Goal: Information Seeking & Learning: Compare options

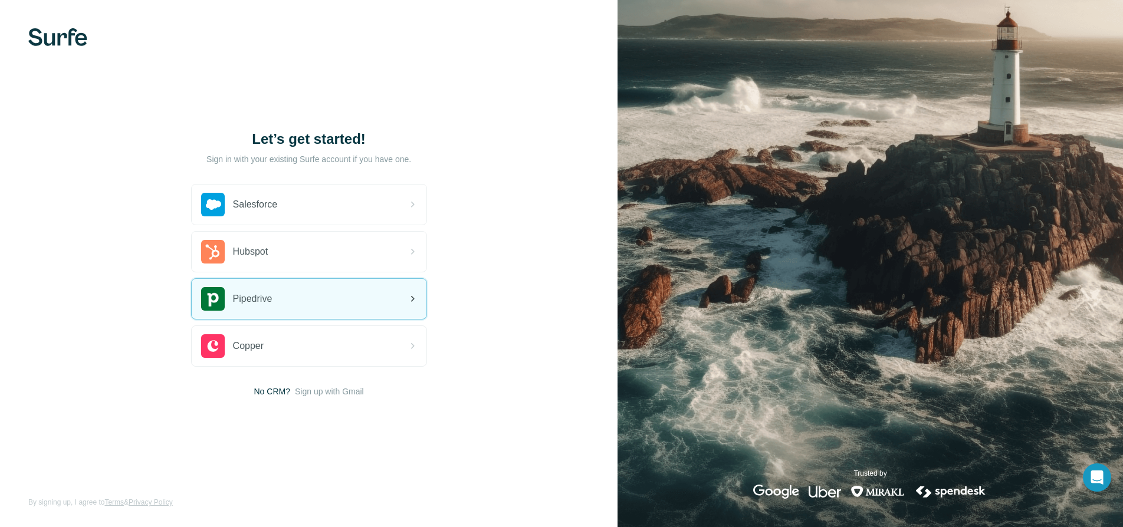
click at [334, 299] on div "Pipedrive" at bounding box center [309, 299] width 235 height 40
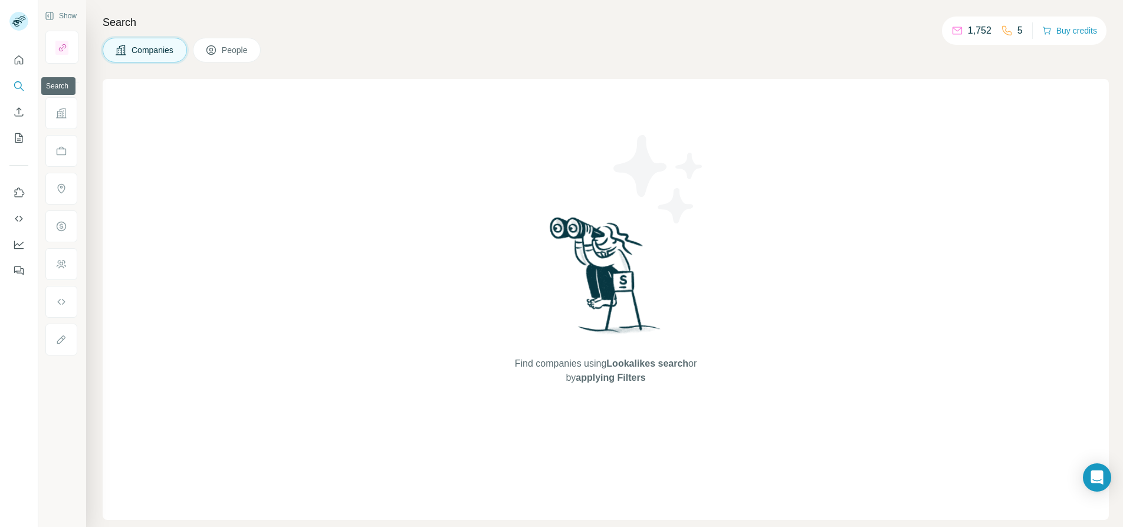
click at [14, 93] on button "Search" at bounding box center [18, 85] width 19 height 21
click at [11, 90] on button "Search" at bounding box center [18, 85] width 19 height 21
click at [13, 88] on icon "Search" at bounding box center [19, 86] width 12 height 12
click at [226, 48] on span "People" at bounding box center [235, 50] width 27 height 12
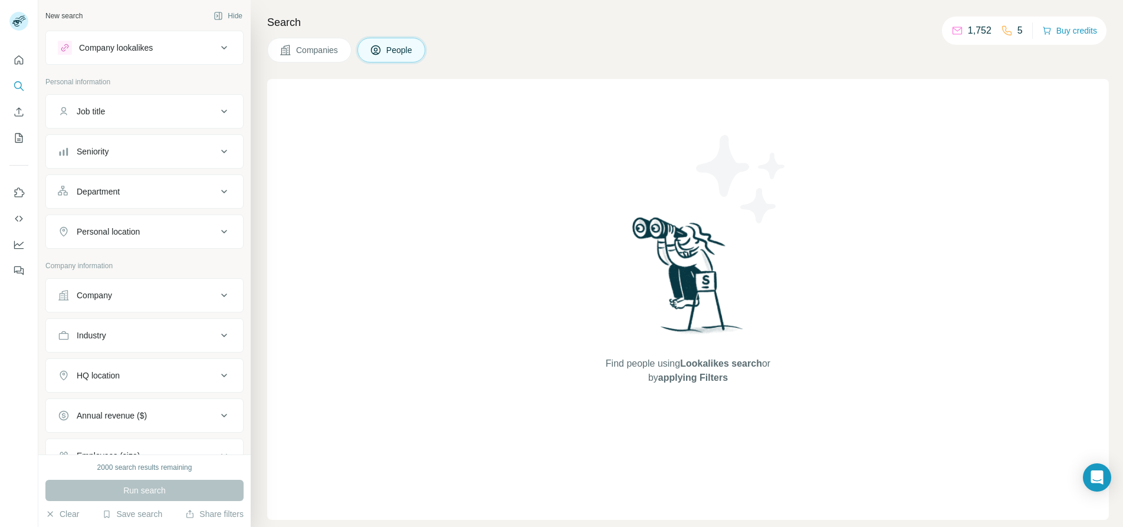
click at [189, 49] on div "Company lookalikes" at bounding box center [137, 48] width 159 height 14
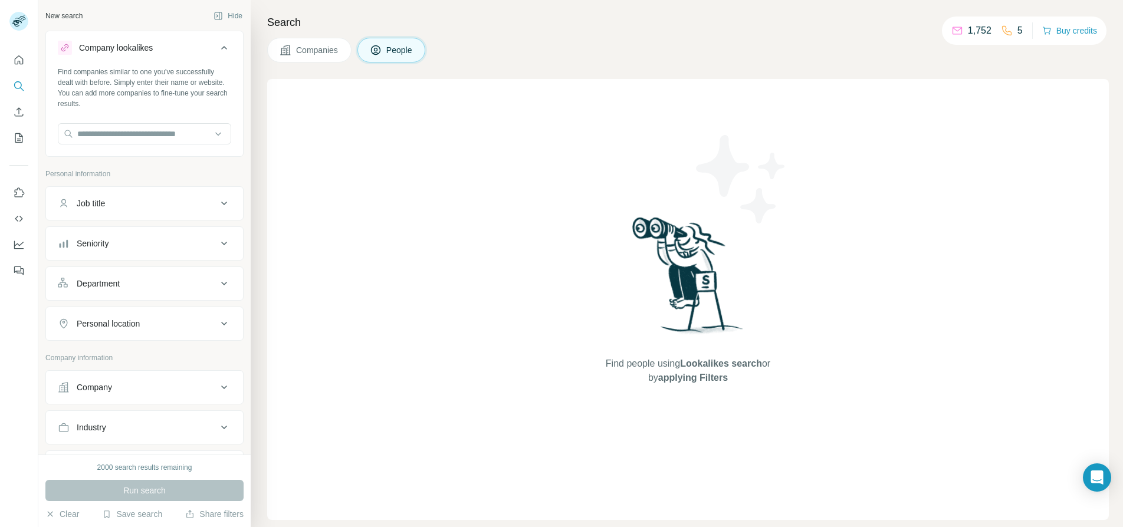
click at [202, 54] on div "Company lookalikes" at bounding box center [137, 48] width 159 height 14
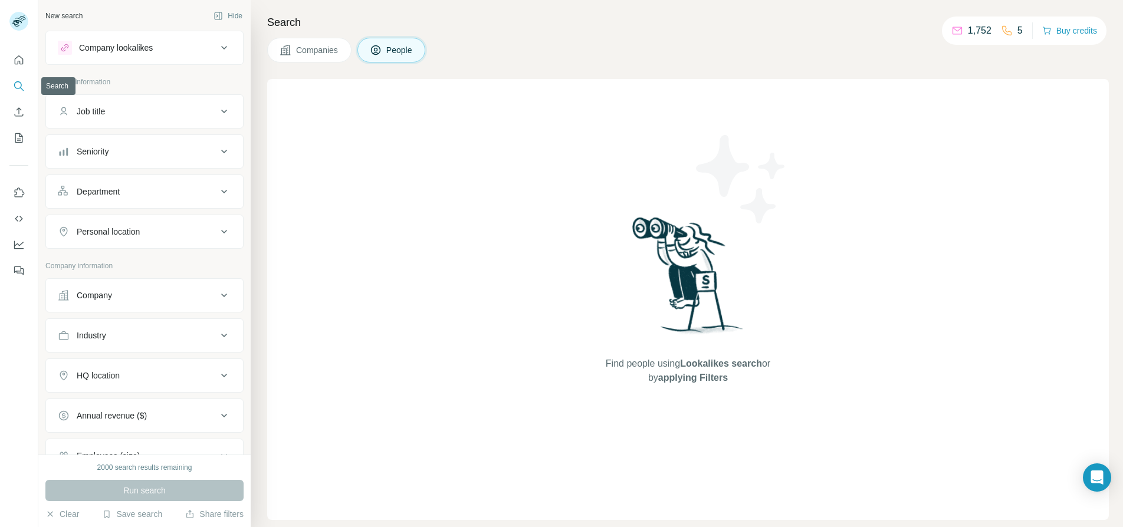
click at [20, 88] on icon "Search" at bounding box center [18, 85] width 8 height 8
click at [305, 52] on span "Companies" at bounding box center [317, 50] width 43 height 12
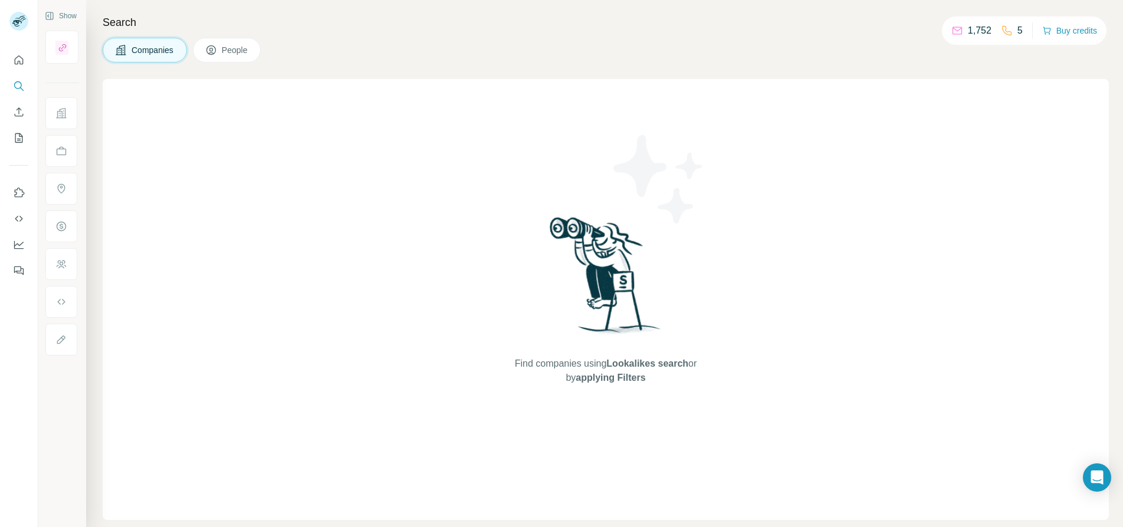
click at [230, 48] on span "People" at bounding box center [235, 50] width 27 height 12
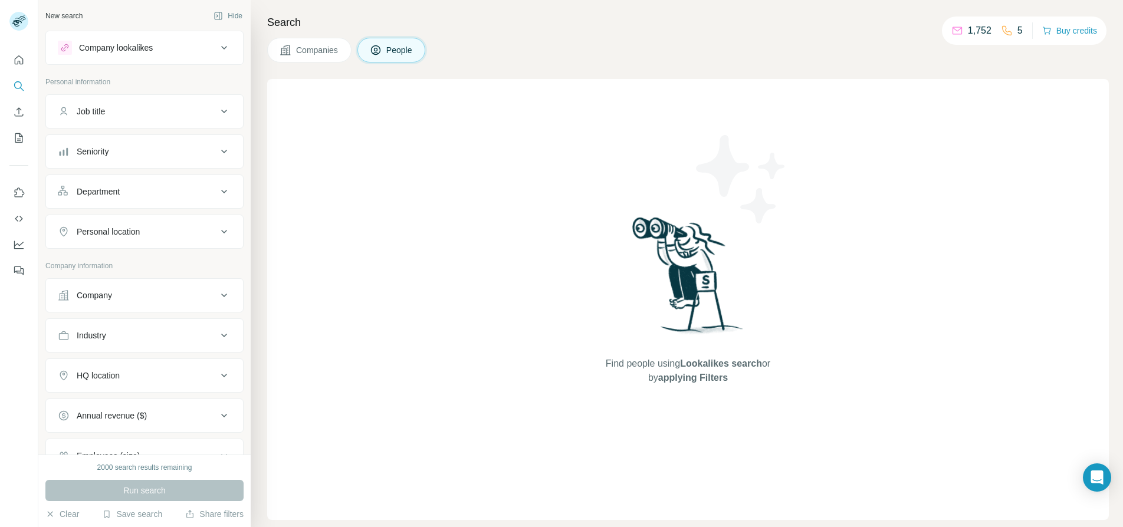
click at [393, 41] on button "People" at bounding box center [391, 50] width 68 height 25
click at [394, 45] on span "People" at bounding box center [399, 50] width 27 height 12
click at [395, 52] on span "People" at bounding box center [399, 50] width 27 height 12
click at [173, 48] on div "Company lookalikes" at bounding box center [137, 48] width 159 height 14
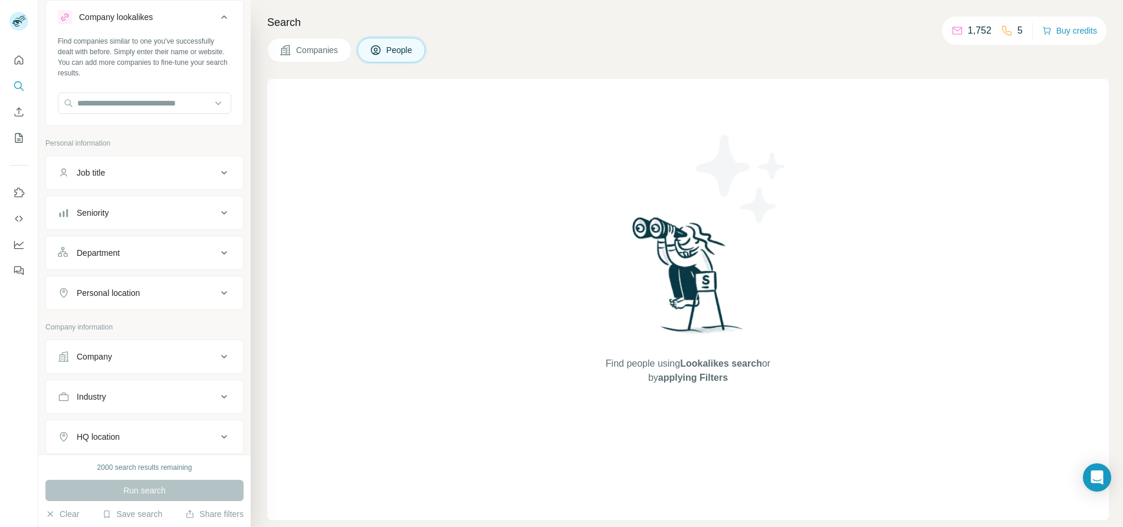
scroll to position [29, 0]
click at [171, 97] on input "text" at bounding box center [144, 104] width 173 height 21
paste input "**********"
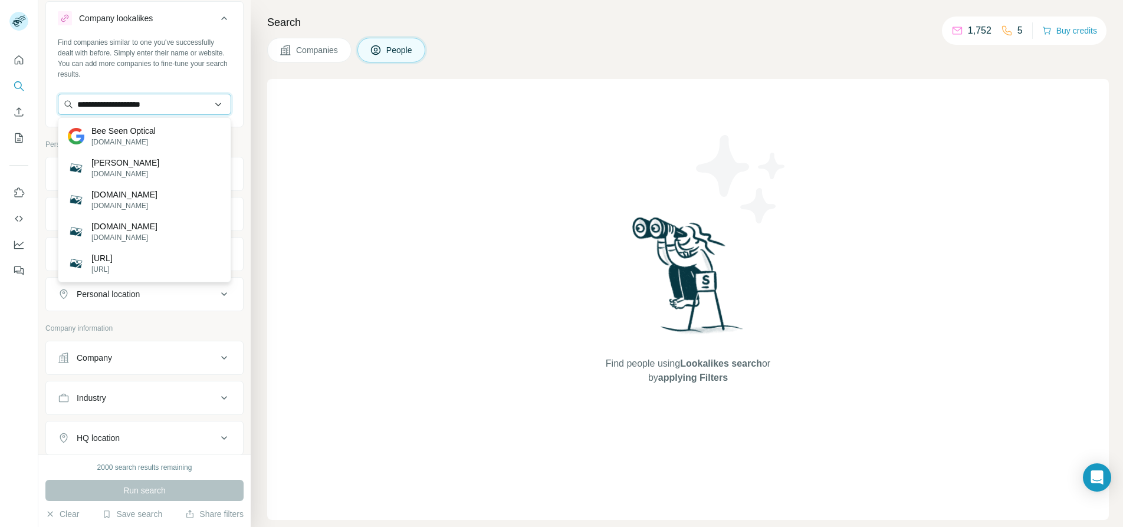
type input "**********"
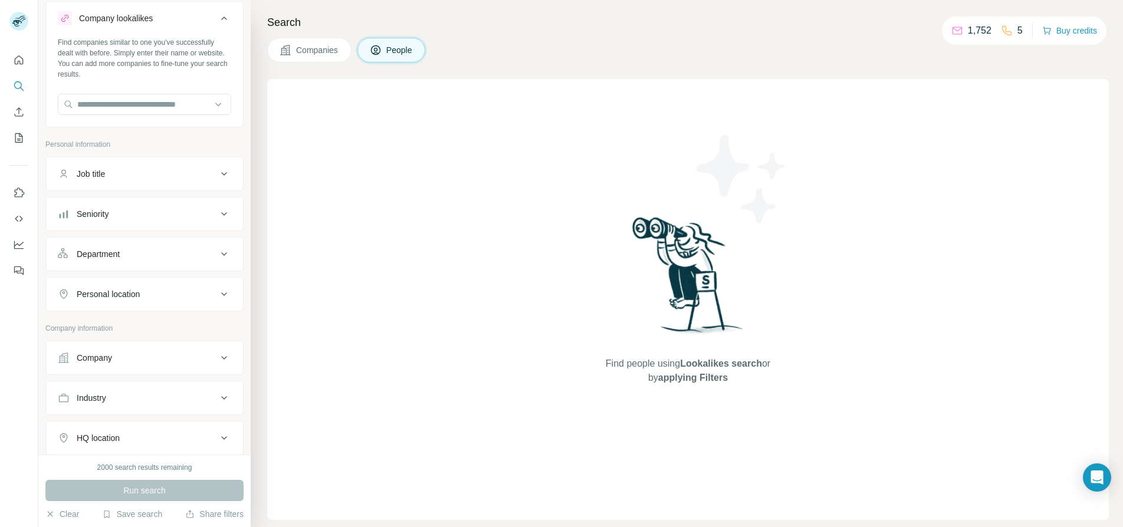
click at [138, 6] on button "Company lookalikes" at bounding box center [144, 20] width 197 height 33
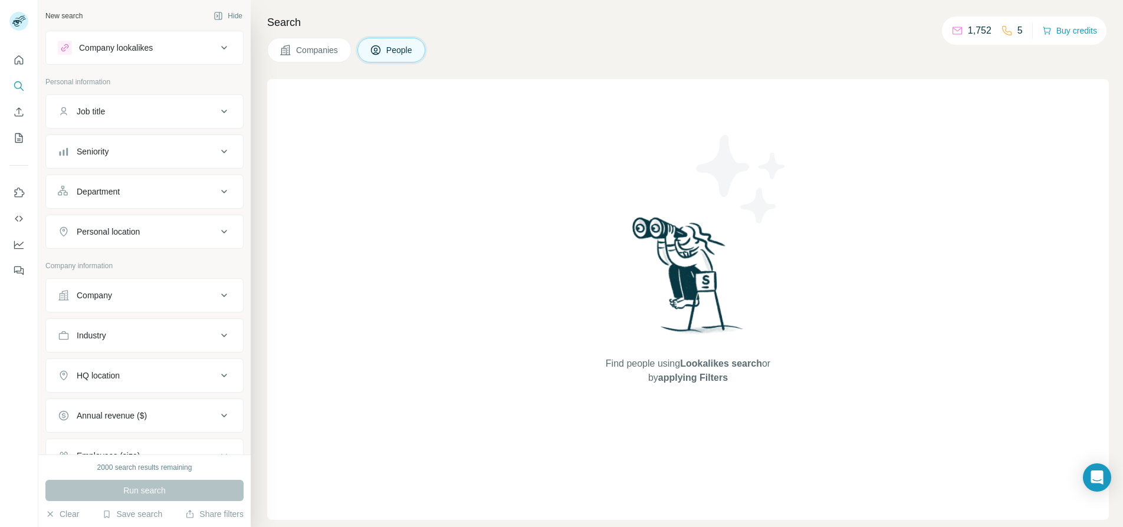
scroll to position [0, 0]
click at [325, 44] on button "Companies" at bounding box center [309, 50] width 84 height 25
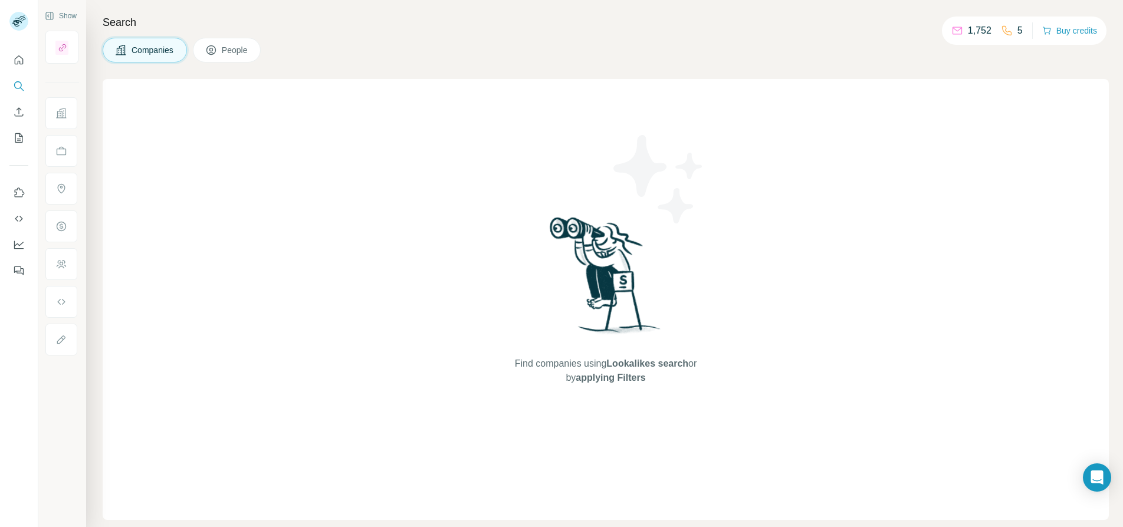
click at [164, 51] on span "Companies" at bounding box center [152, 50] width 43 height 12
click at [963, 33] on div "1,752" at bounding box center [971, 31] width 40 height 14
click at [989, 33] on div "1,752 5" at bounding box center [986, 30] width 71 height 17
click at [21, 114] on icon "Enrich CSV" at bounding box center [19, 112] width 12 height 12
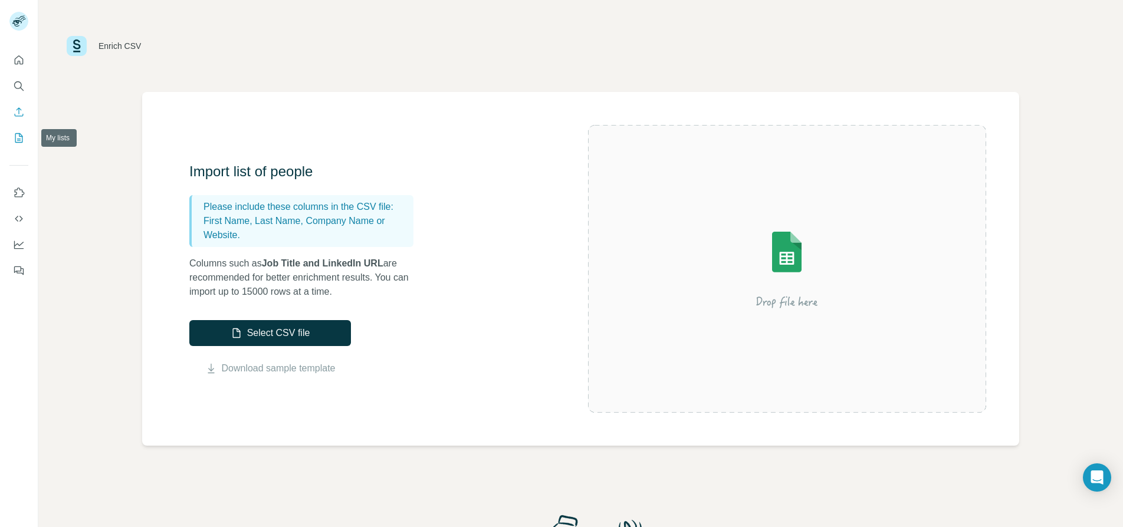
click at [20, 135] on icon "My lists" at bounding box center [19, 138] width 12 height 12
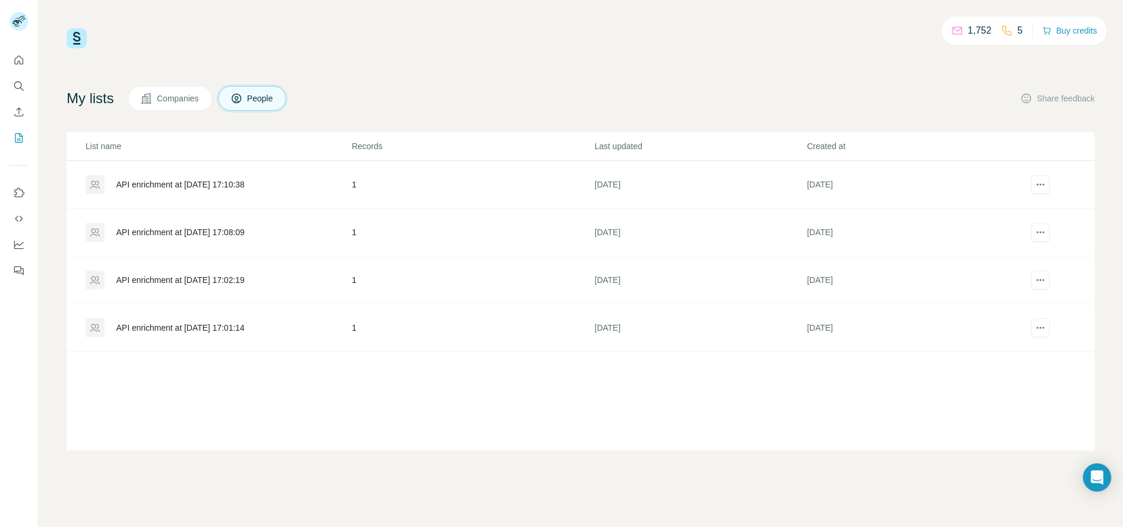
click at [250, 97] on button "People" at bounding box center [252, 98] width 68 height 25
click at [176, 92] on button "Companies" at bounding box center [170, 98] width 84 height 25
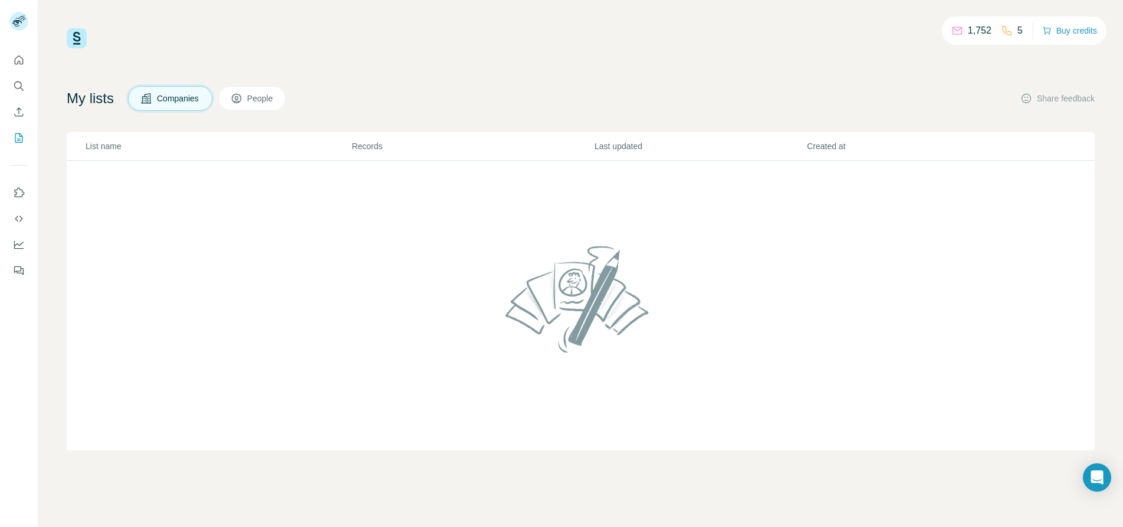
click at [248, 91] on button "People" at bounding box center [252, 98] width 68 height 25
